Goal: Task Accomplishment & Management: Complete application form

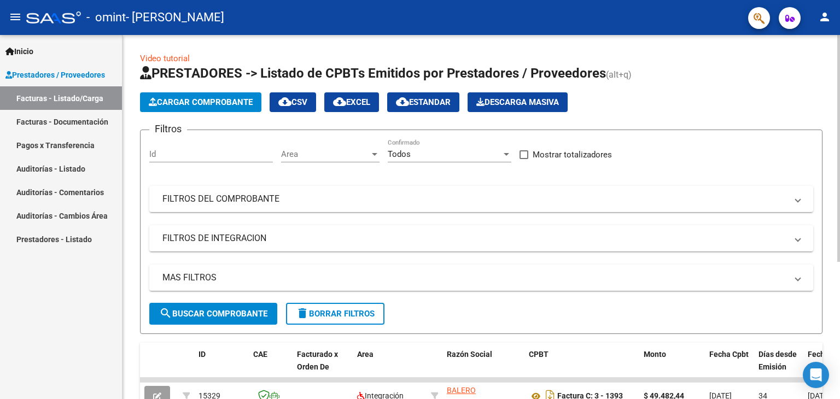
click at [201, 104] on span "Cargar Comprobante" at bounding box center [201, 102] width 104 height 10
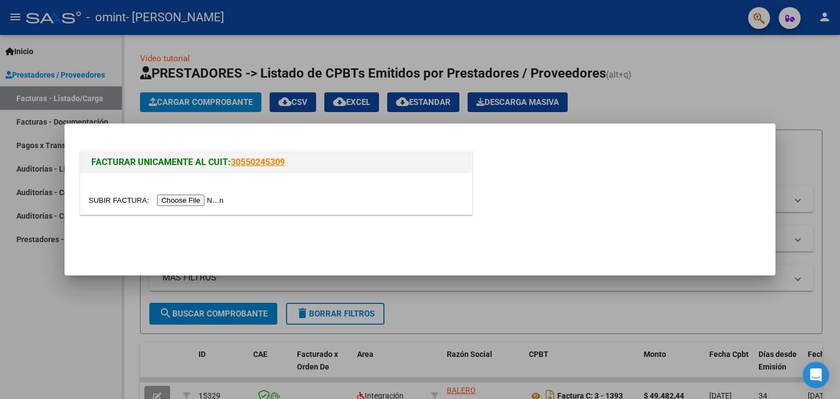
click at [208, 201] on input "file" at bounding box center [158, 200] width 138 height 11
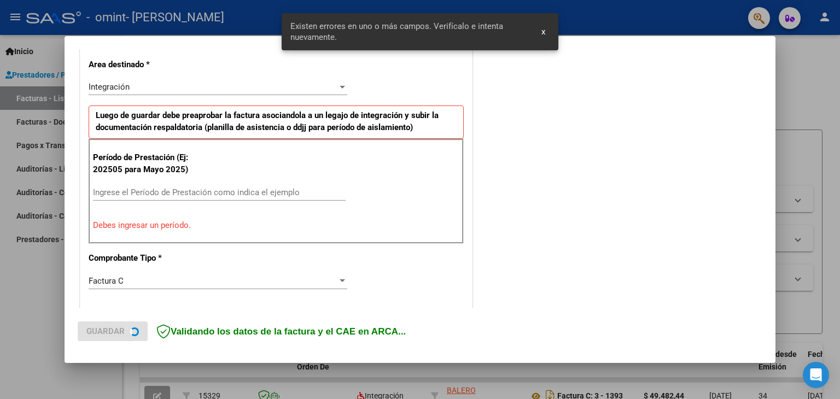
scroll to position [250, 0]
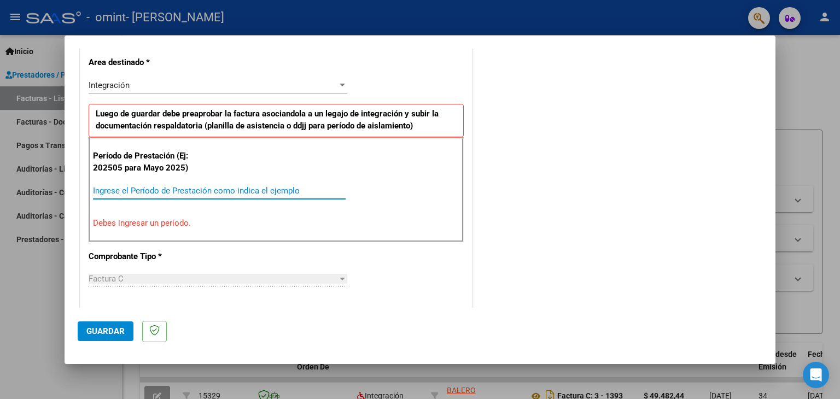
click at [150, 191] on input "Ingrese el Período de Prestación como indica el ejemplo" at bounding box center [219, 191] width 253 height 10
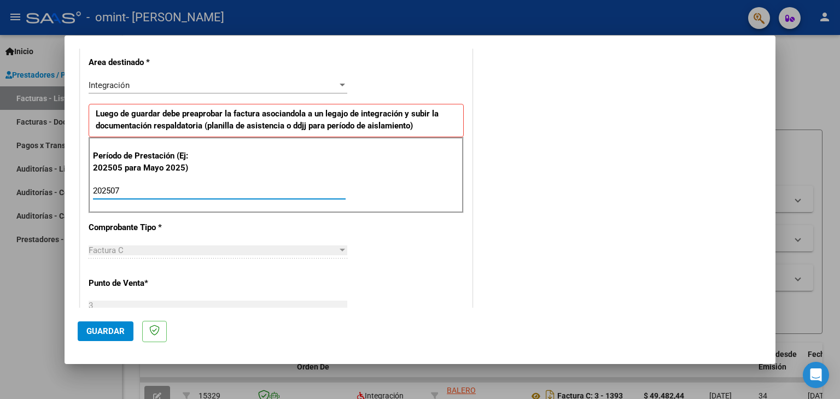
type input "202508"
click at [428, 266] on div "CUIT * 27-31085581-8 Ingresar CUIT ANALISIS PRESTADOR BALERO [PERSON_NAME] Area…" at bounding box center [275, 346] width 391 height 823
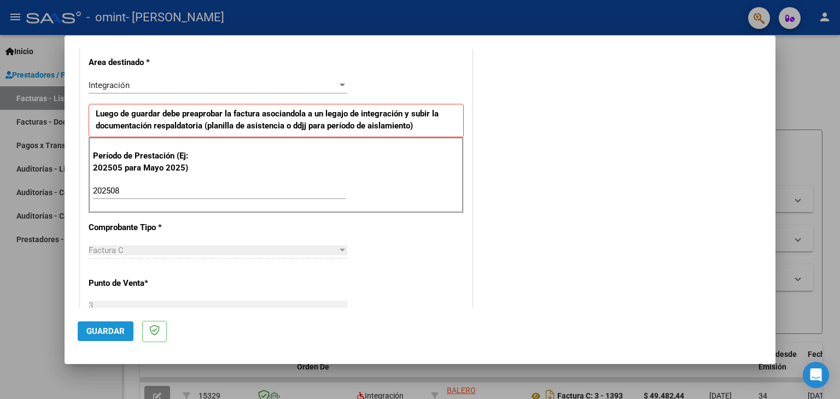
click at [109, 337] on button "Guardar" at bounding box center [106, 331] width 56 height 20
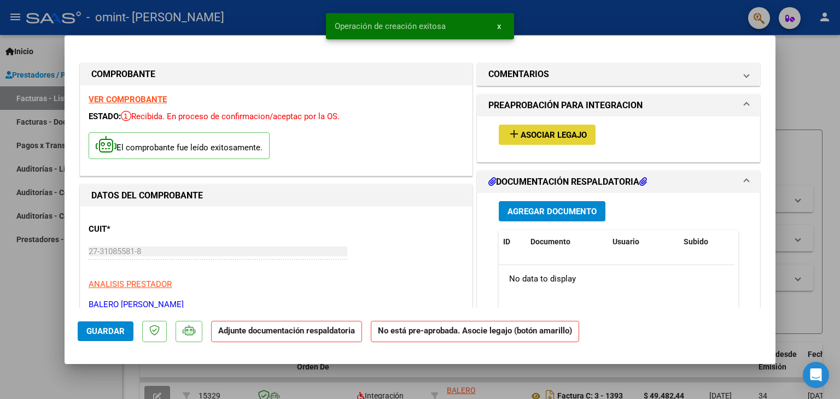
click at [560, 140] on span "Asociar Legajo" at bounding box center [553, 135] width 66 height 10
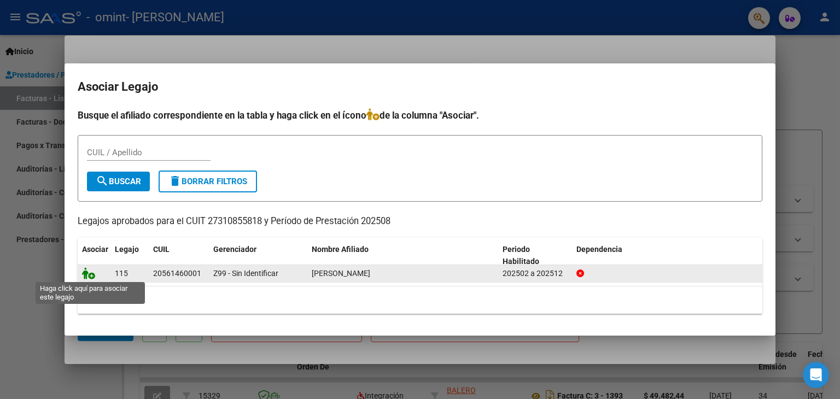
click at [92, 276] on icon at bounding box center [88, 273] width 13 height 12
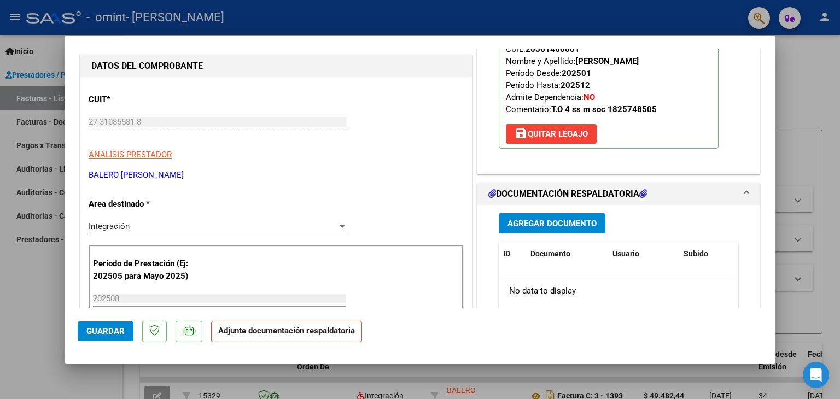
scroll to position [128, 0]
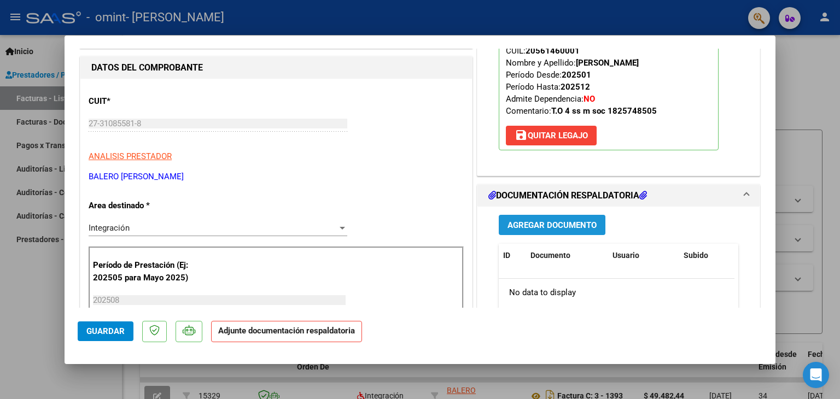
click at [550, 224] on span "Agregar Documento" at bounding box center [551, 225] width 89 height 10
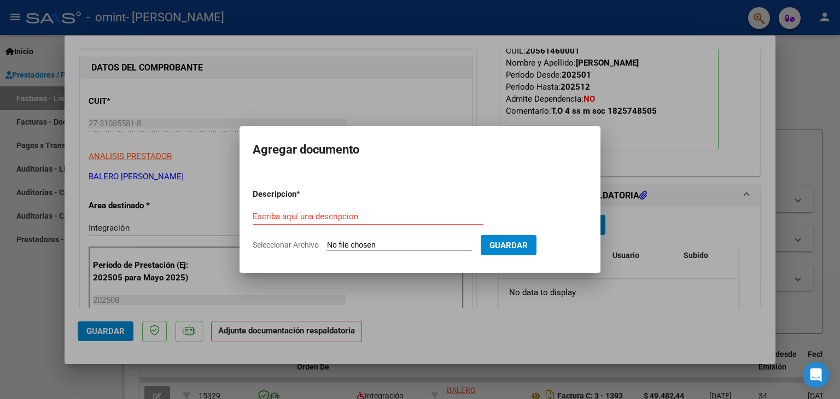
click at [405, 244] on input "Seleccionar Archivo" at bounding box center [399, 246] width 145 height 10
type input "C:\fakepath\[PERSON_NAME].pdf"
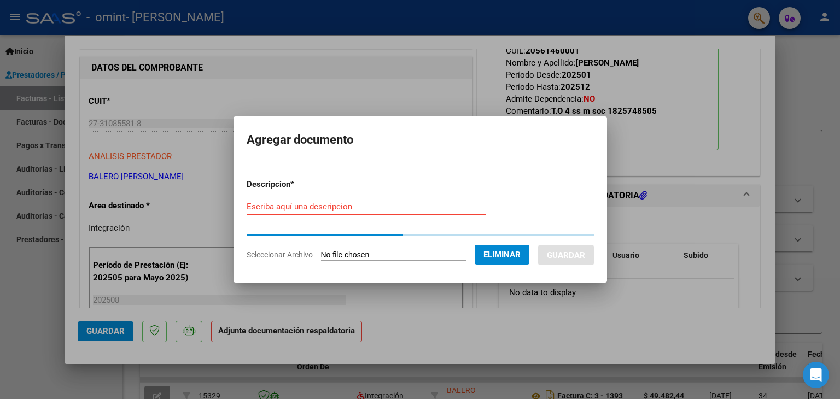
click at [305, 202] on input "Escriba aquí una descripcion" at bounding box center [366, 207] width 239 height 10
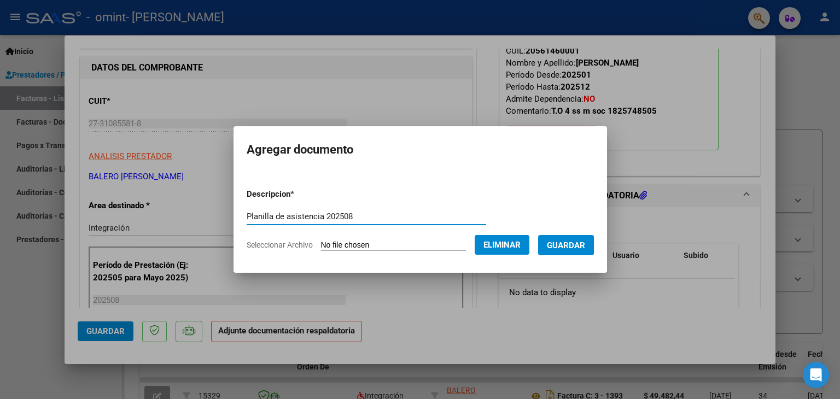
type input "Planilla de asistencia 202508"
click at [585, 244] on span "Guardar" at bounding box center [566, 246] width 38 height 10
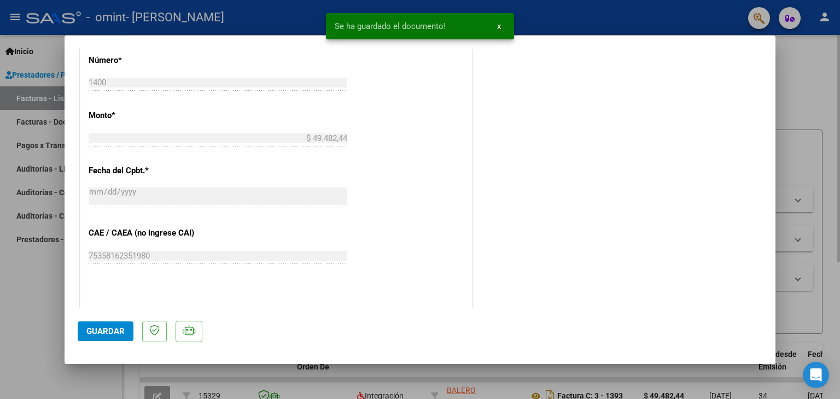
drag, startPoint x: 789, startPoint y: 230, endPoint x: 787, endPoint y: 221, distance: 8.4
click at [787, 221] on div at bounding box center [420, 199] width 840 height 399
type input "$ 0,00"
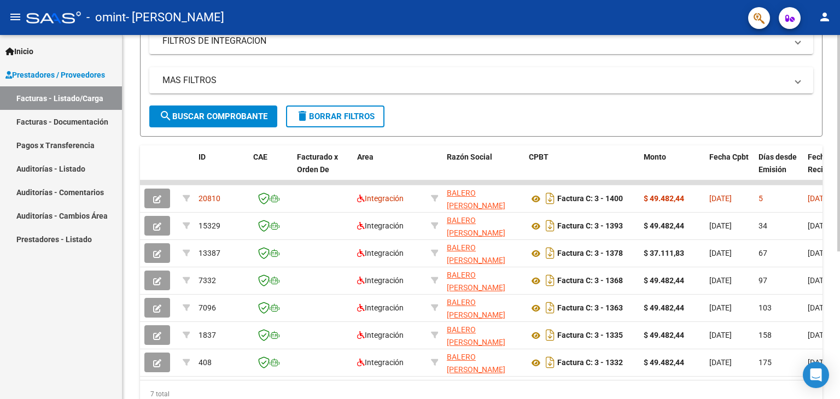
scroll to position [201, 0]
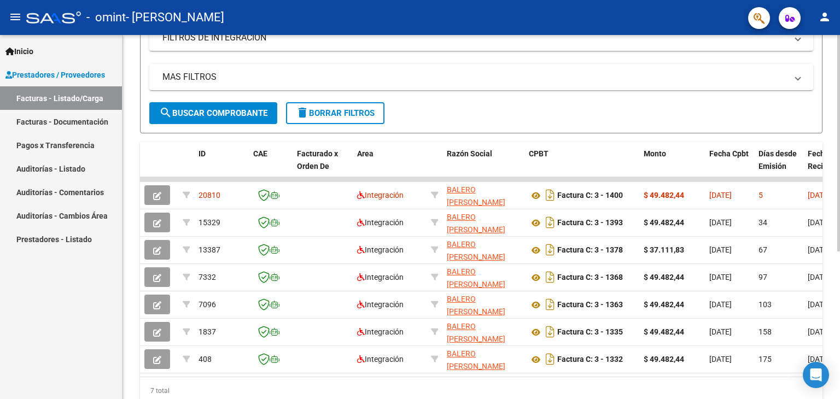
click at [839, 324] on div at bounding box center [838, 266] width 3 height 216
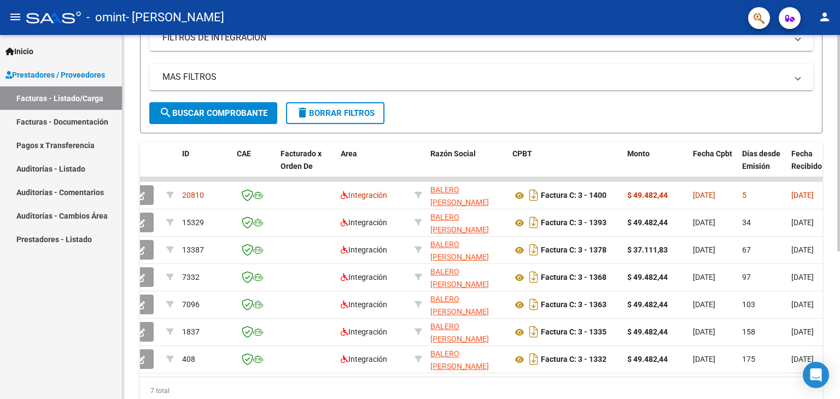
scroll to position [0, 0]
